Goal: Book appointment/travel/reservation

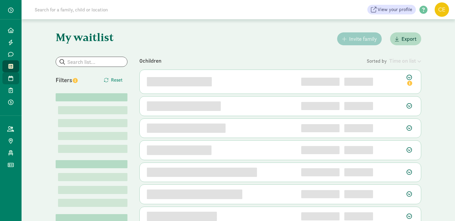
click at [15, 73] on link "Tours" at bounding box center [10, 78] width 17 height 12
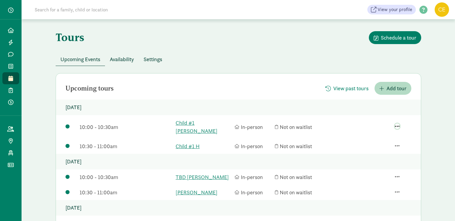
click at [395, 123] on span "button" at bounding box center [397, 125] width 5 height 5
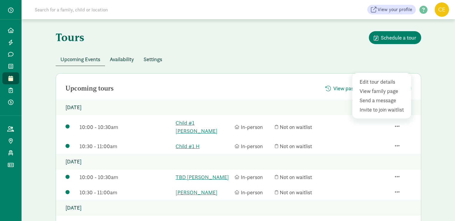
click at [323, 54] on div "Upcoming Events Availability Settings" at bounding box center [239, 59] width 366 height 13
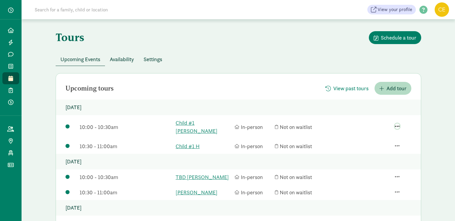
click at [399, 123] on span "button" at bounding box center [397, 125] width 5 height 5
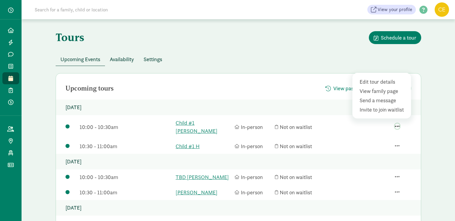
click at [399, 123] on span "button" at bounding box center [397, 125] width 5 height 5
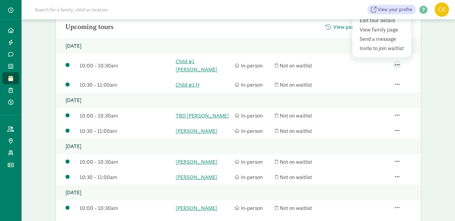
scroll to position [31, 0]
